Goal: Task Accomplishment & Management: Complete application form

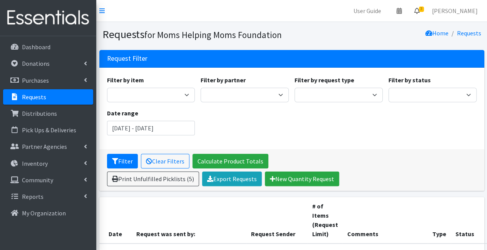
click at [419, 10] on icon at bounding box center [416, 11] width 5 height 6
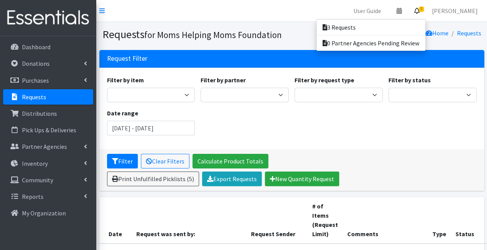
click at [419, 10] on icon at bounding box center [416, 11] width 5 height 6
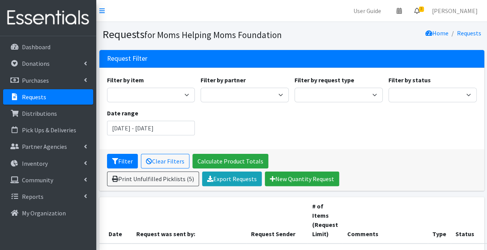
click at [424, 8] on span "3" at bounding box center [421, 9] width 5 height 5
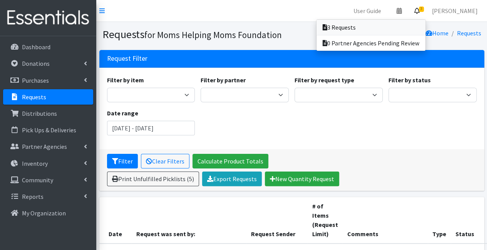
click at [413, 27] on link "3 Requests" at bounding box center [370, 27] width 109 height 15
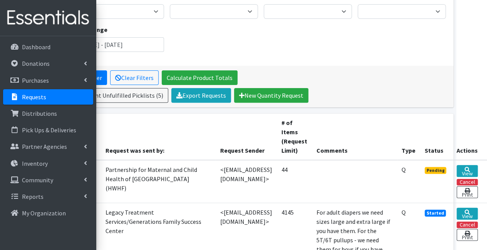
scroll to position [82, 52]
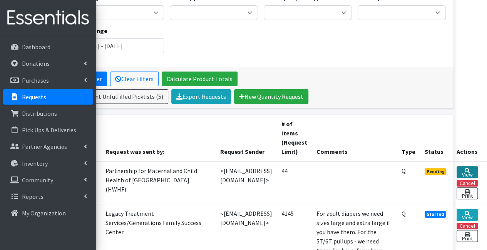
click at [468, 166] on link "View" at bounding box center [466, 172] width 21 height 12
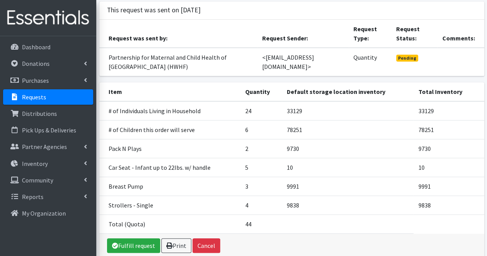
scroll to position [84, 0]
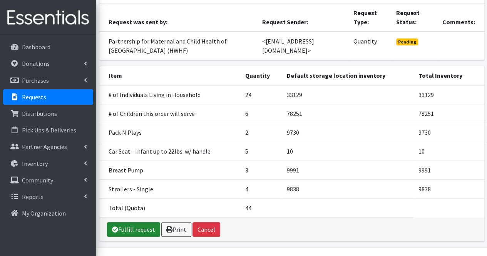
click at [126, 222] on link "Fulfill request" at bounding box center [133, 229] width 53 height 15
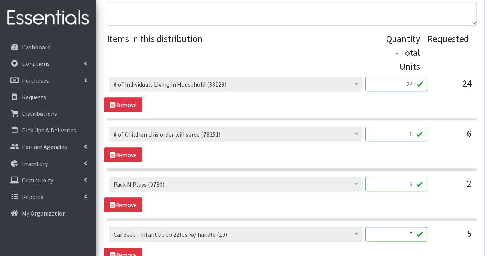
scroll to position [310, 0]
click at [408, 237] on input "5" at bounding box center [396, 233] width 62 height 15
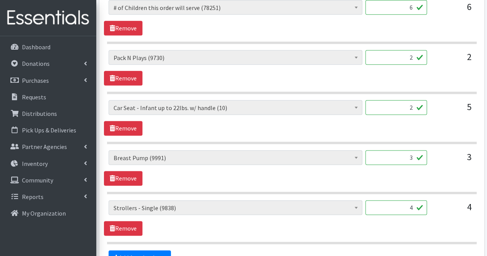
scroll to position [436, 0]
type input "2"
click at [412, 154] on input "3" at bounding box center [396, 157] width 62 height 15
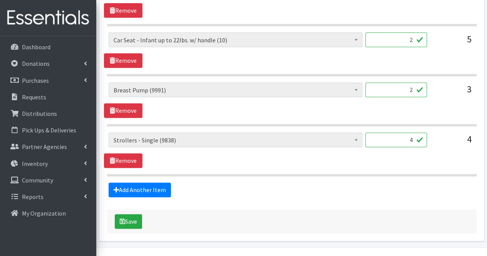
scroll to position [505, 0]
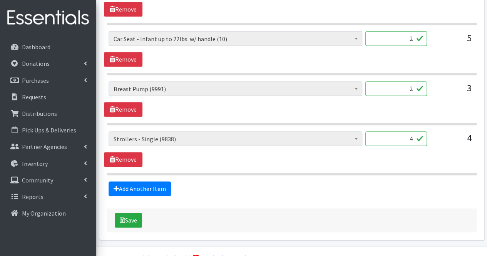
type input "2"
click at [414, 136] on input "4" at bounding box center [396, 138] width 62 height 15
type input "0"
click at [151, 184] on link "Add Another Item" at bounding box center [139, 188] width 62 height 15
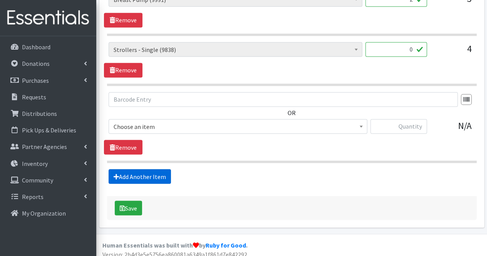
scroll to position [597, 0]
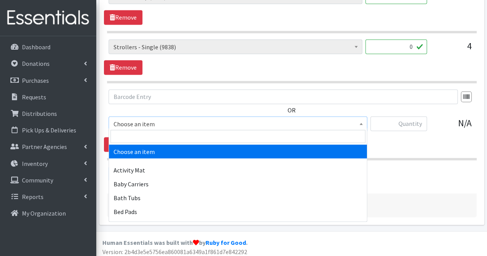
click at [142, 120] on span "Choose an item" at bounding box center [237, 123] width 249 height 11
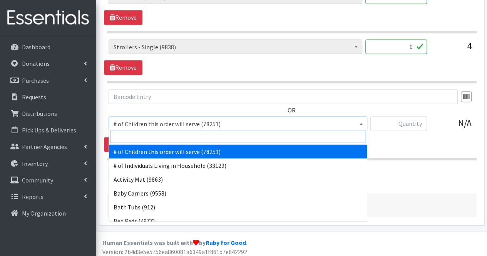
click at [142, 132] on input "search" at bounding box center [237, 136] width 255 height 13
type input "ot"
click at [142, 132] on input "search" at bounding box center [237, 136] width 255 height 13
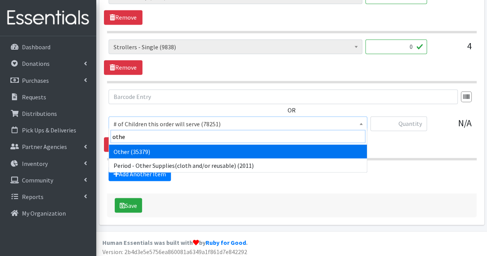
type input "other"
select select "316"
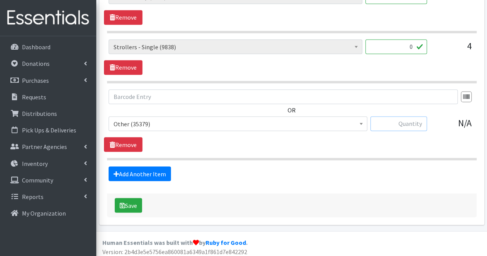
click at [398, 126] on input "text" at bounding box center [398, 123] width 57 height 15
type input "6"
click at [161, 168] on link "Add Another Item" at bounding box center [139, 173] width 62 height 15
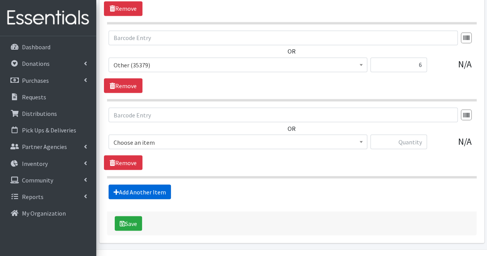
scroll to position [673, 0]
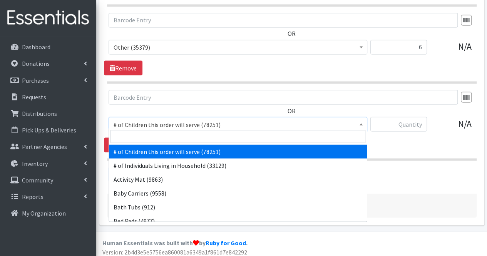
click at [145, 120] on span "# of Children this order will serve (78251)" at bounding box center [237, 124] width 249 height 11
click at [143, 137] on input "search" at bounding box center [237, 136] width 255 height 13
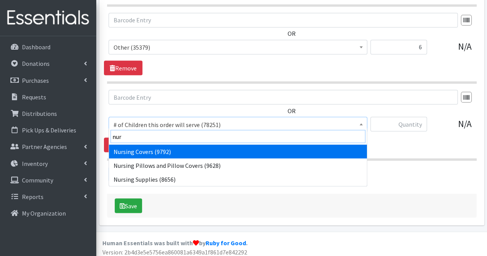
type input "nurs"
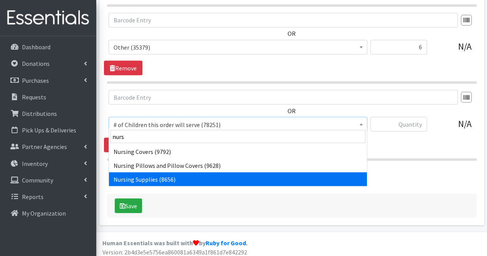
select select "1936"
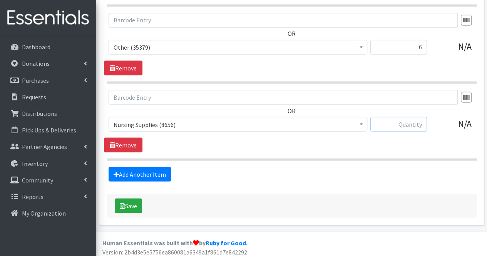
click at [416, 122] on input "text" at bounding box center [398, 124] width 57 height 15
type input "683"
click at [359, 96] on input "text" at bounding box center [282, 97] width 349 height 15
click at [422, 48] on input "6" at bounding box center [398, 47] width 57 height 15
type input "11"
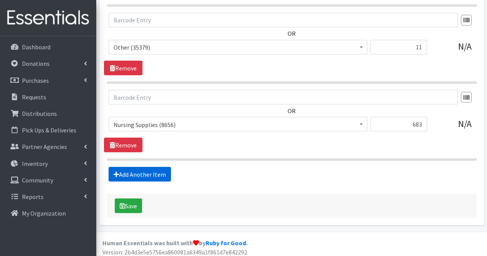
click at [133, 172] on link "Add Another Item" at bounding box center [139, 174] width 62 height 15
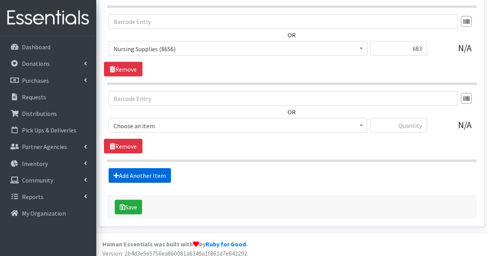
scroll to position [750, 0]
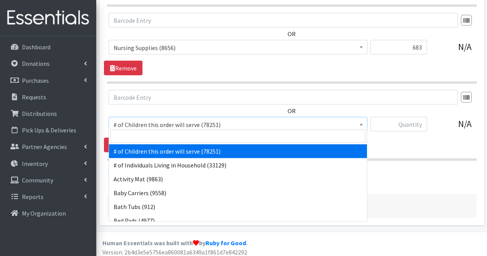
click at [159, 120] on span "# of Children this order will serve (78251)" at bounding box center [237, 124] width 249 height 11
click at [152, 135] on input "search" at bounding box center [237, 136] width 255 height 13
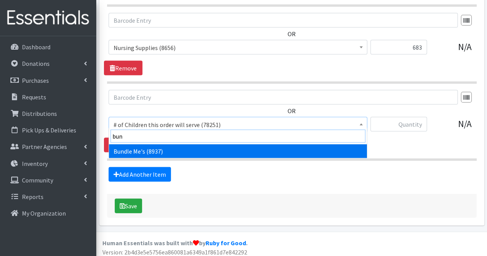
type input "bund"
select select "1938"
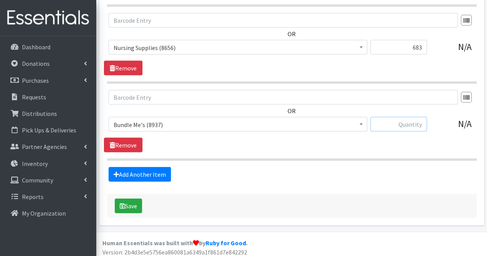
click at [418, 120] on input "text" at bounding box center [398, 124] width 57 height 15
type input "4"
click at [402, 91] on input "text" at bounding box center [282, 97] width 349 height 15
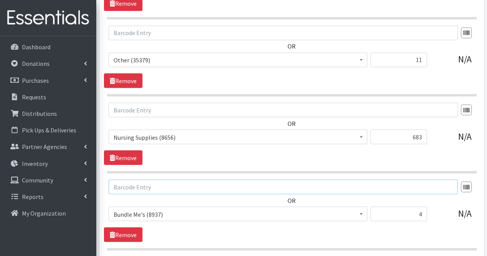
scroll to position [660, 0]
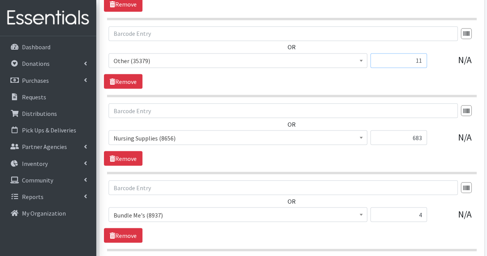
click at [423, 58] on input "11" at bounding box center [398, 60] width 57 height 15
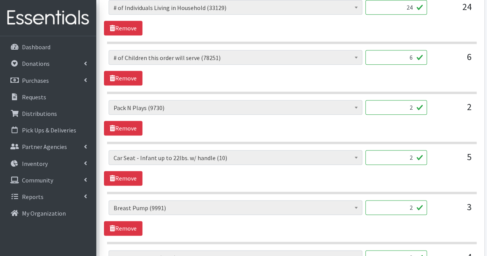
scroll to position [385, 0]
type input "15"
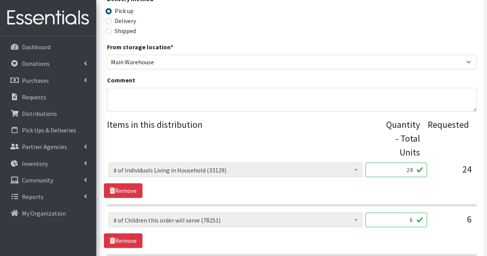
scroll to position [223, 0]
click at [225, 100] on textarea "Comment" at bounding box center [291, 100] width 369 height 24
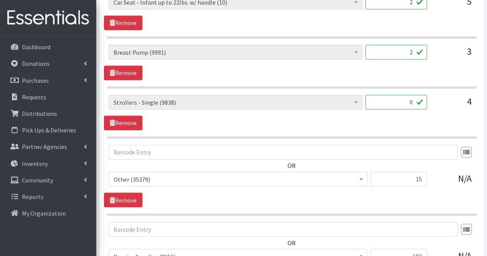
scroll to position [542, 0]
type textarea "Moms, Thank you for your partnership. Due to quantities available, your order c…"
click at [128, 115] on link "Remove" at bounding box center [123, 122] width 38 height 15
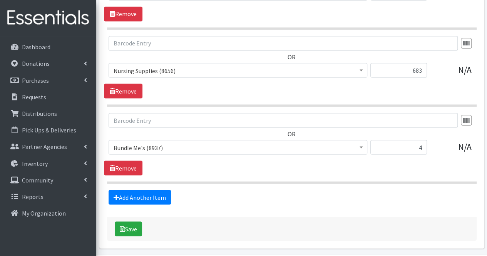
scroll to position [678, 0]
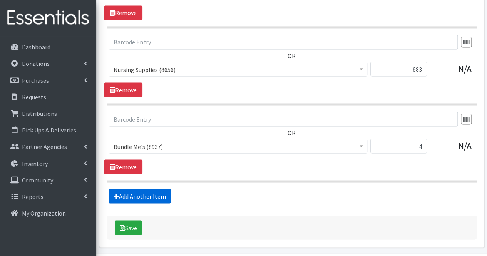
click at [139, 192] on link "Add Another Item" at bounding box center [139, 196] width 62 height 15
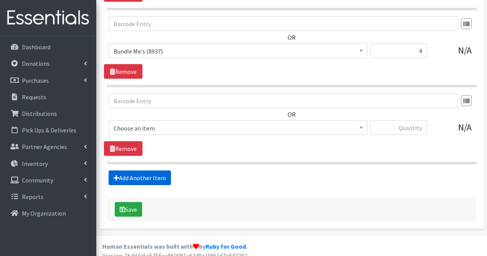
scroll to position [777, 0]
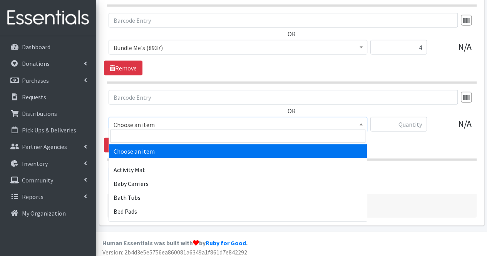
click at [157, 119] on span "Choose an item" at bounding box center [237, 124] width 249 height 11
click at [149, 135] on input "search" at bounding box center [237, 136] width 255 height 13
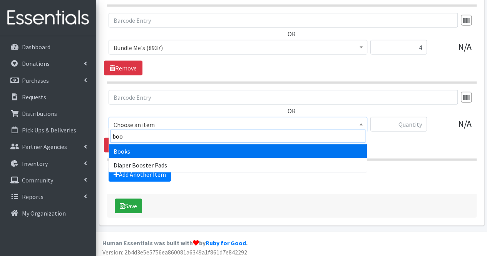
type input "book"
select select "1947"
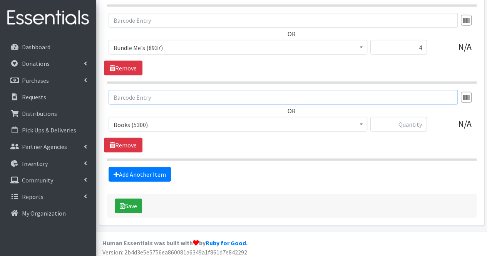
click at [217, 28] on input "text" at bounding box center [282, 20] width 349 height 15
click at [382, 123] on input "text" at bounding box center [398, 124] width 57 height 15
type input "10"
click at [135, 199] on button "Save" at bounding box center [128, 206] width 27 height 15
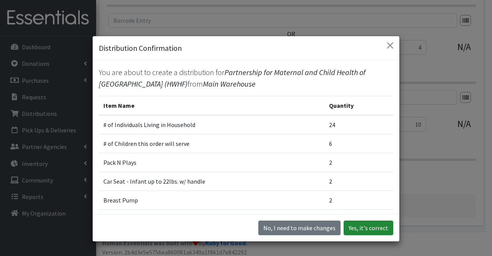
click at [363, 227] on button "Yes, it's correct" at bounding box center [369, 227] width 50 height 15
